Goal: Task Accomplishment & Management: Complete application form

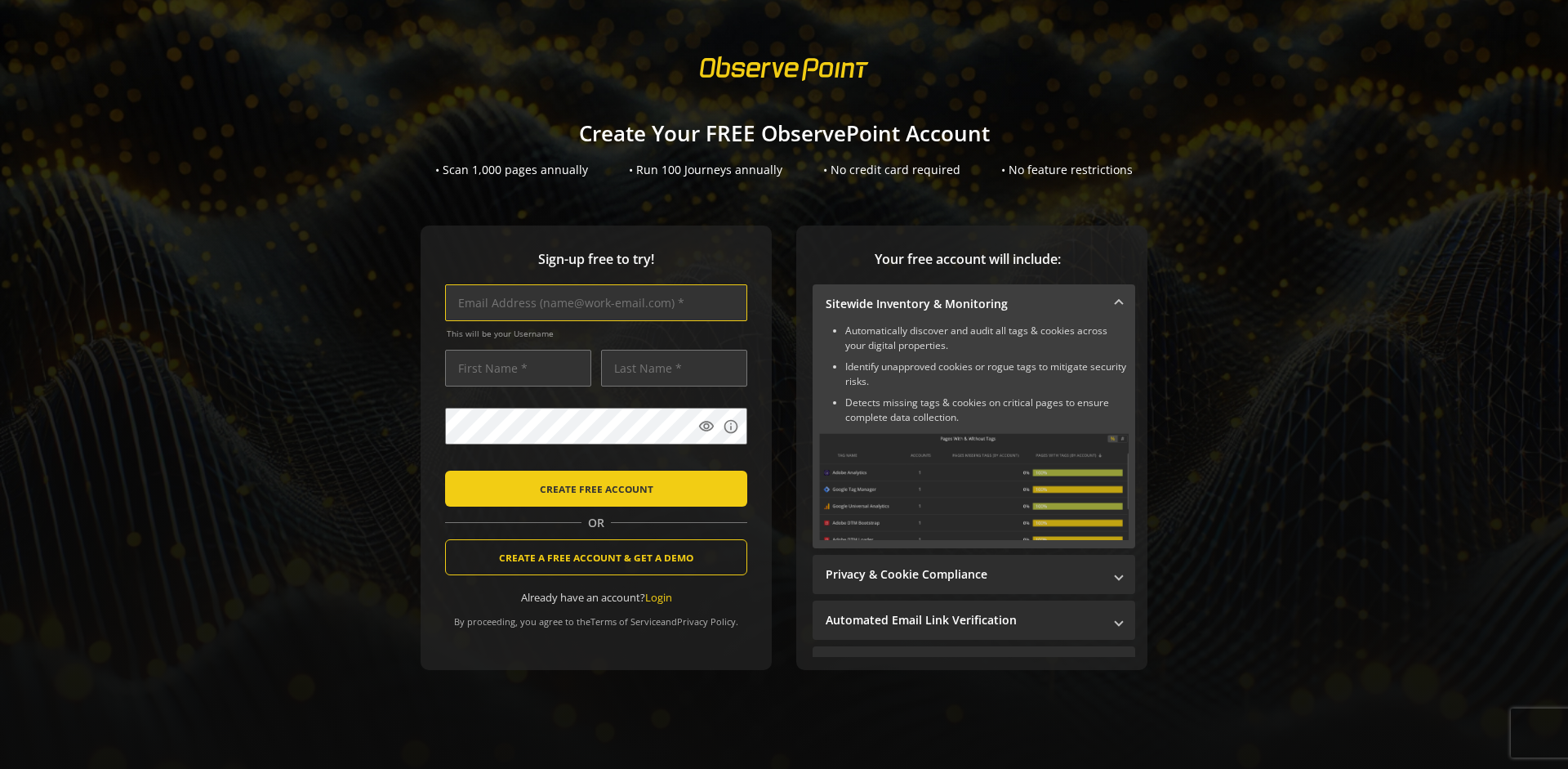
click at [592, 302] on input "text" at bounding box center [596, 302] width 302 height 37
type input "[EMAIL_ADDRESS][DOMAIN_NAME]"
click at [514, 368] on input "text" at bounding box center [518, 368] width 146 height 37
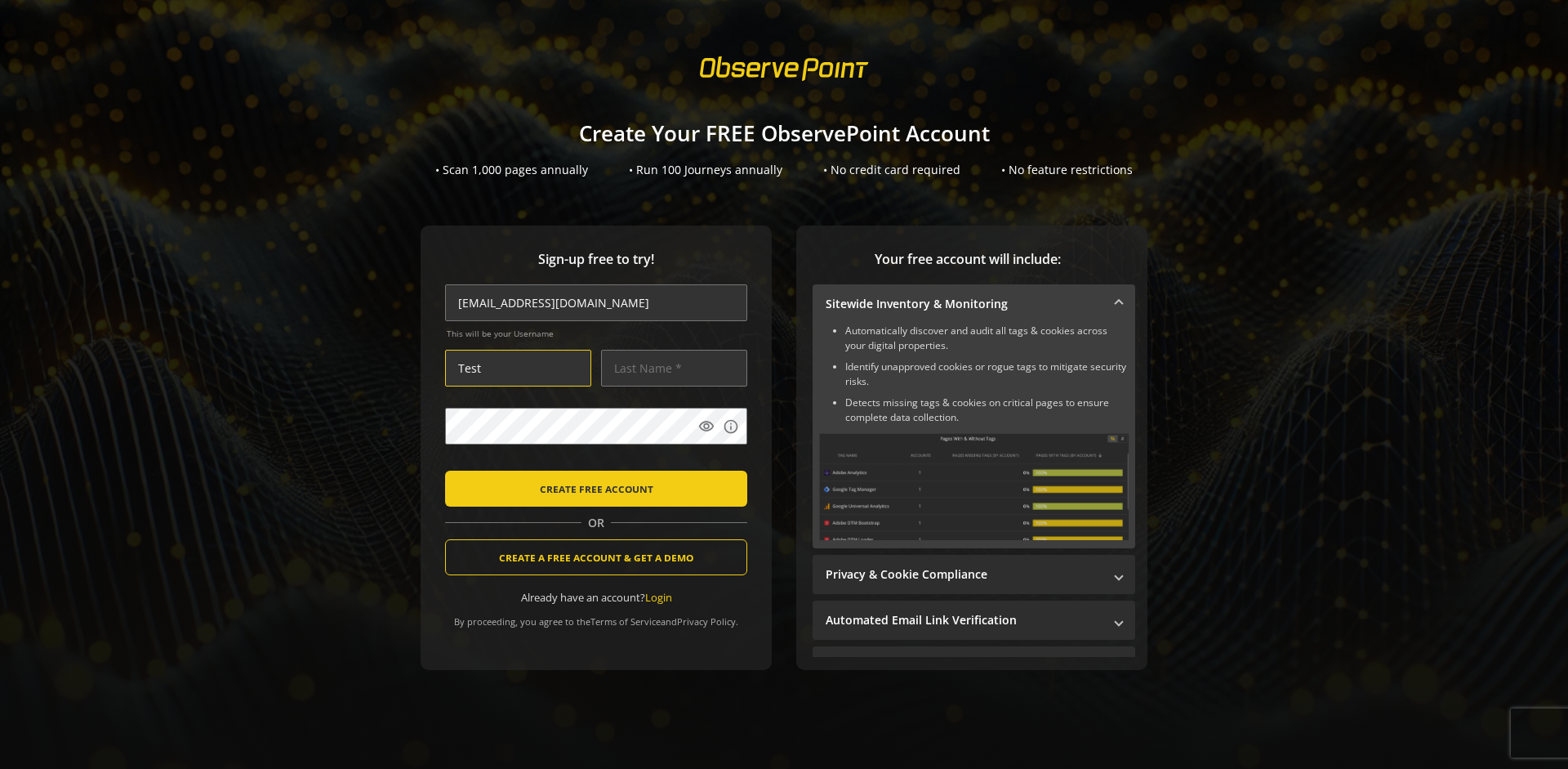
type input "Test"
click at [670, 368] on input "text" at bounding box center [674, 368] width 146 height 37
type input "Test"
click at [803, 461] on body "Loading... Create Your FREE ObservePoint Account • Scan 1,000 pages annually • …" at bounding box center [784, 384] width 1568 height 769
click at [592, 488] on span "CREATE FREE ACCOUNT" at bounding box center [597, 488] width 114 height 29
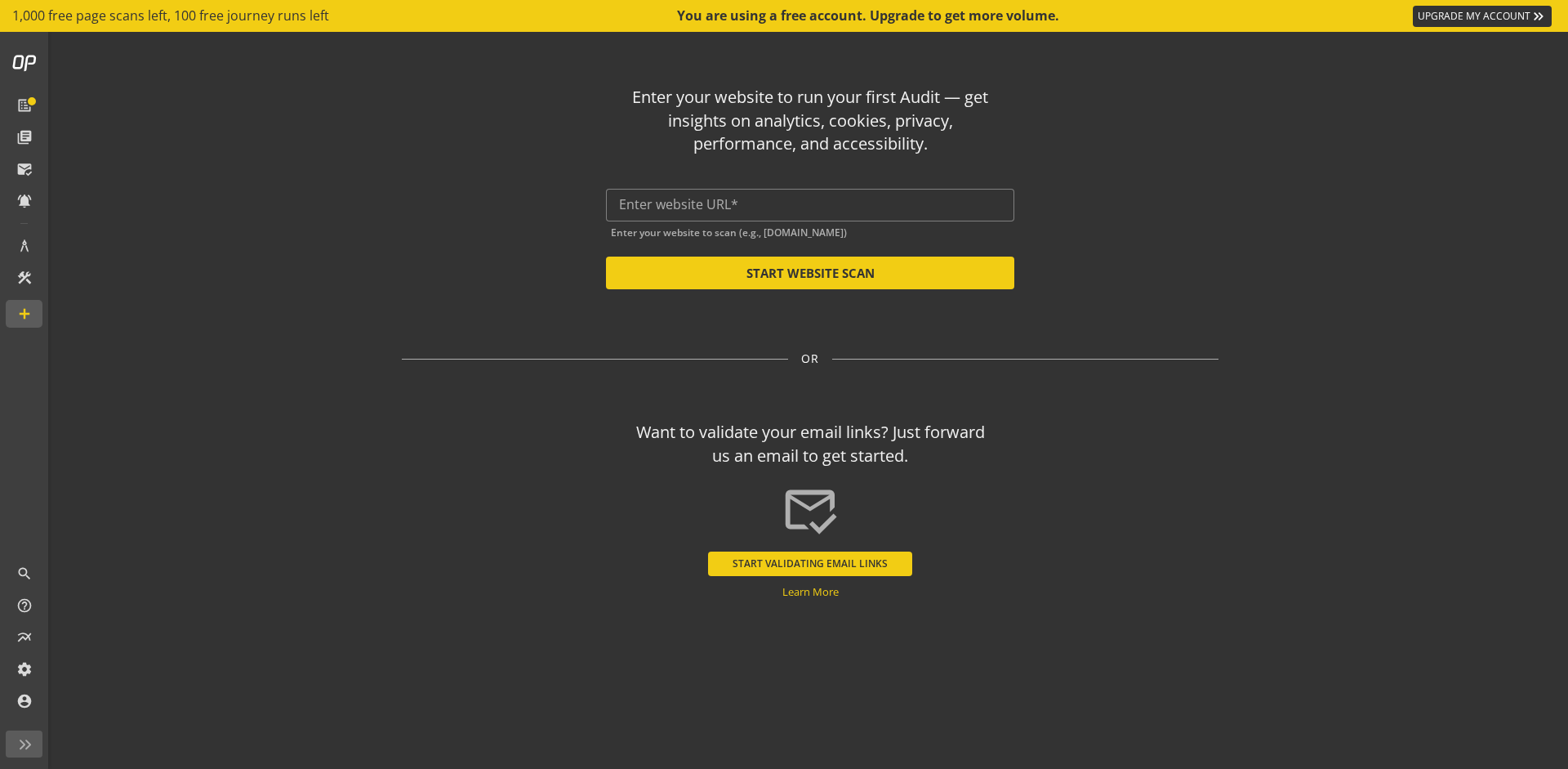
click at [810, 563] on button "START VALIDATING EMAIL LINKS" at bounding box center [809, 564] width 204 height 25
